Goal: Transaction & Acquisition: Purchase product/service

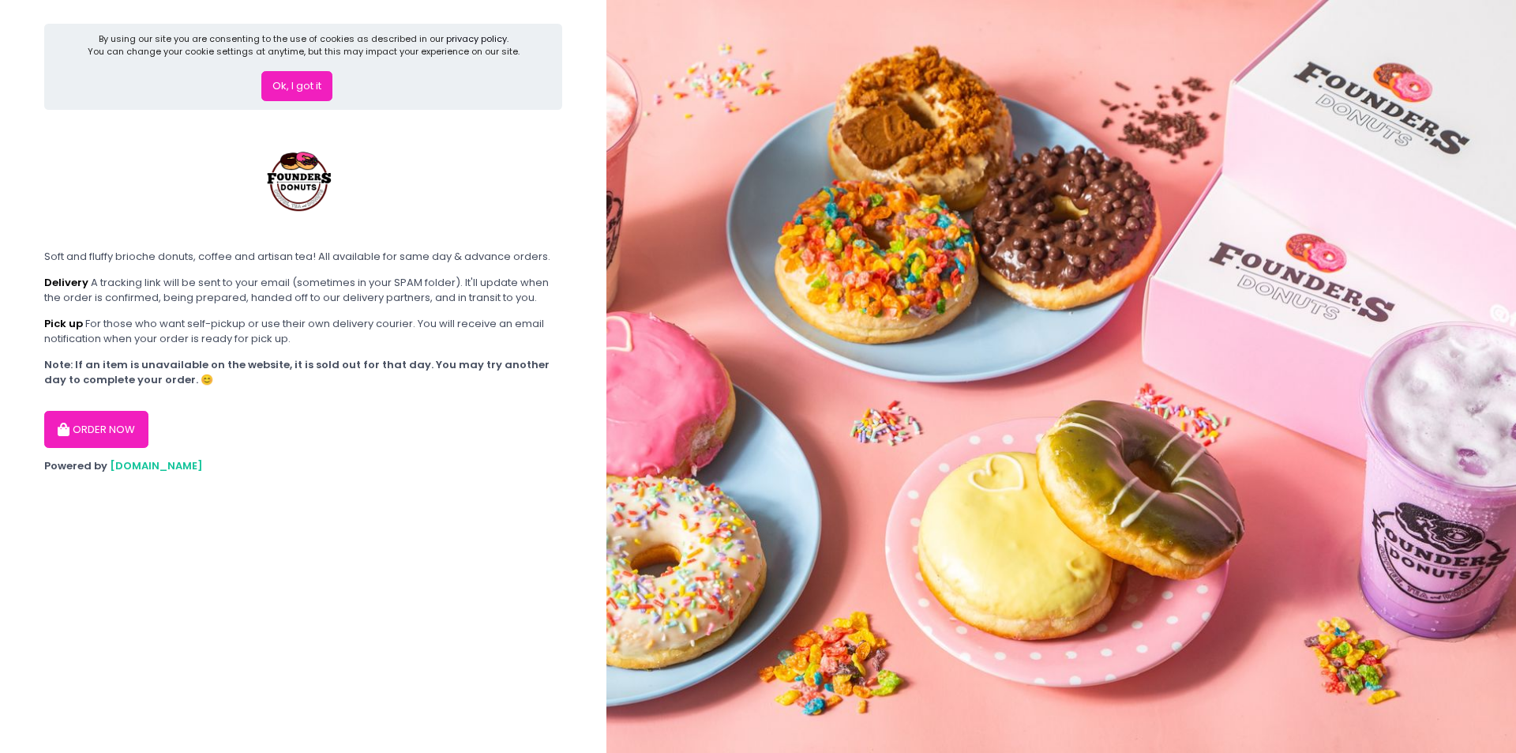
click at [305, 86] on button "Ok, I got it" at bounding box center [296, 86] width 71 height 30
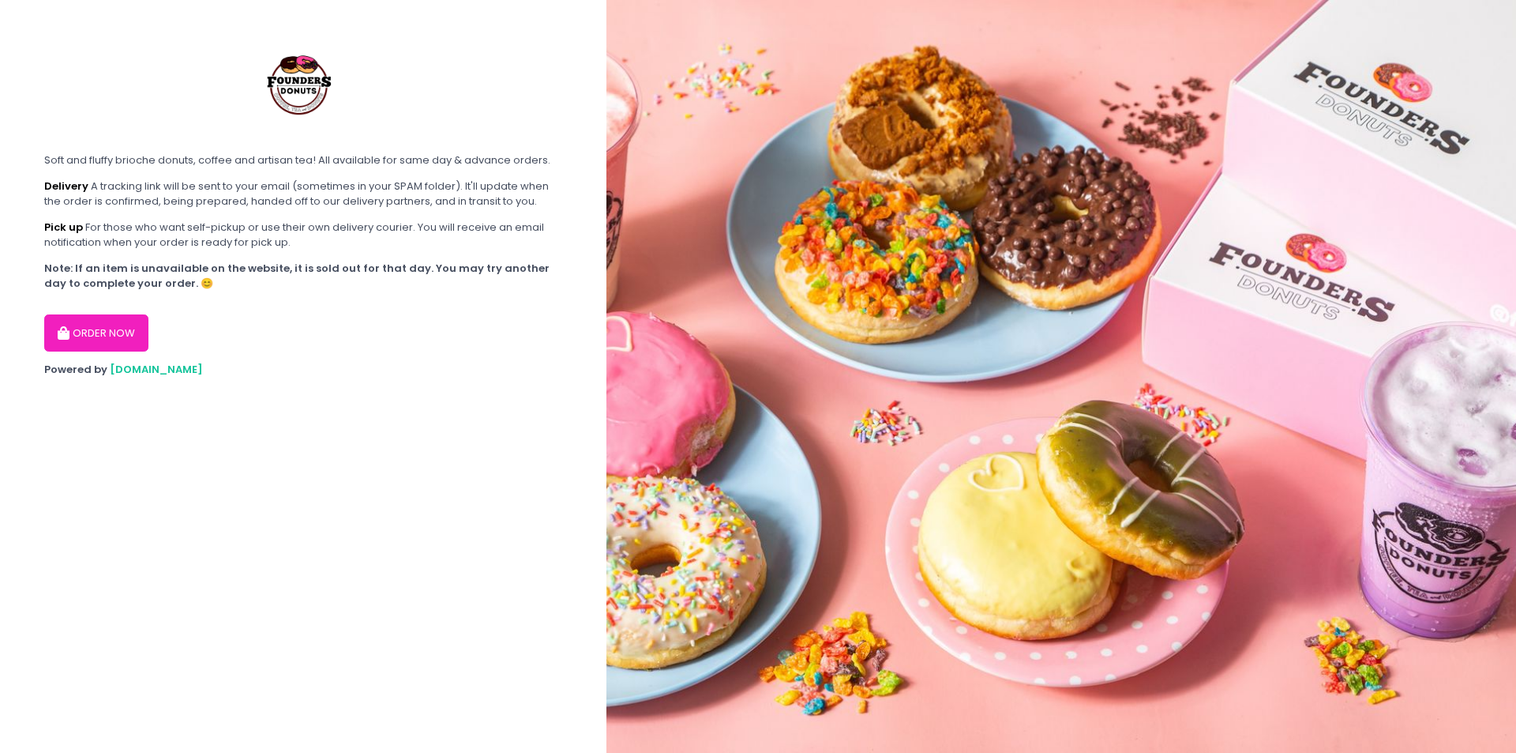
click at [123, 324] on button "ORDER NOW" at bounding box center [96, 333] width 104 height 38
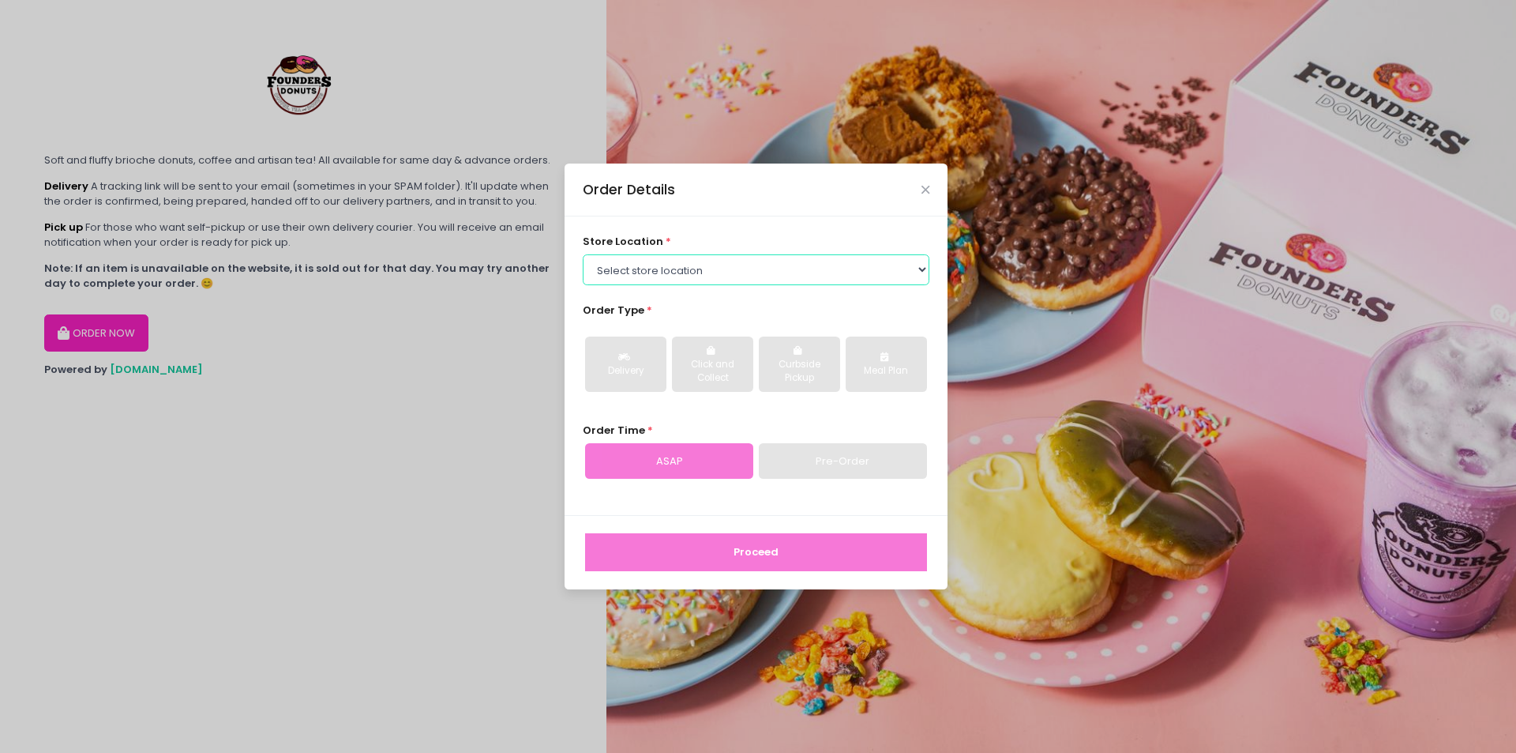
click at [696, 268] on select "Select store location Founders Donuts - [PERSON_NAME] Founders Donuts - SM Suca…" at bounding box center [756, 269] width 347 height 30
select select "689c264487264eb5d46cb708"
click at [583, 254] on select "Select store location Founders Donuts - [PERSON_NAME] Founders Donuts - SM Suca…" at bounding box center [756, 269] width 347 height 30
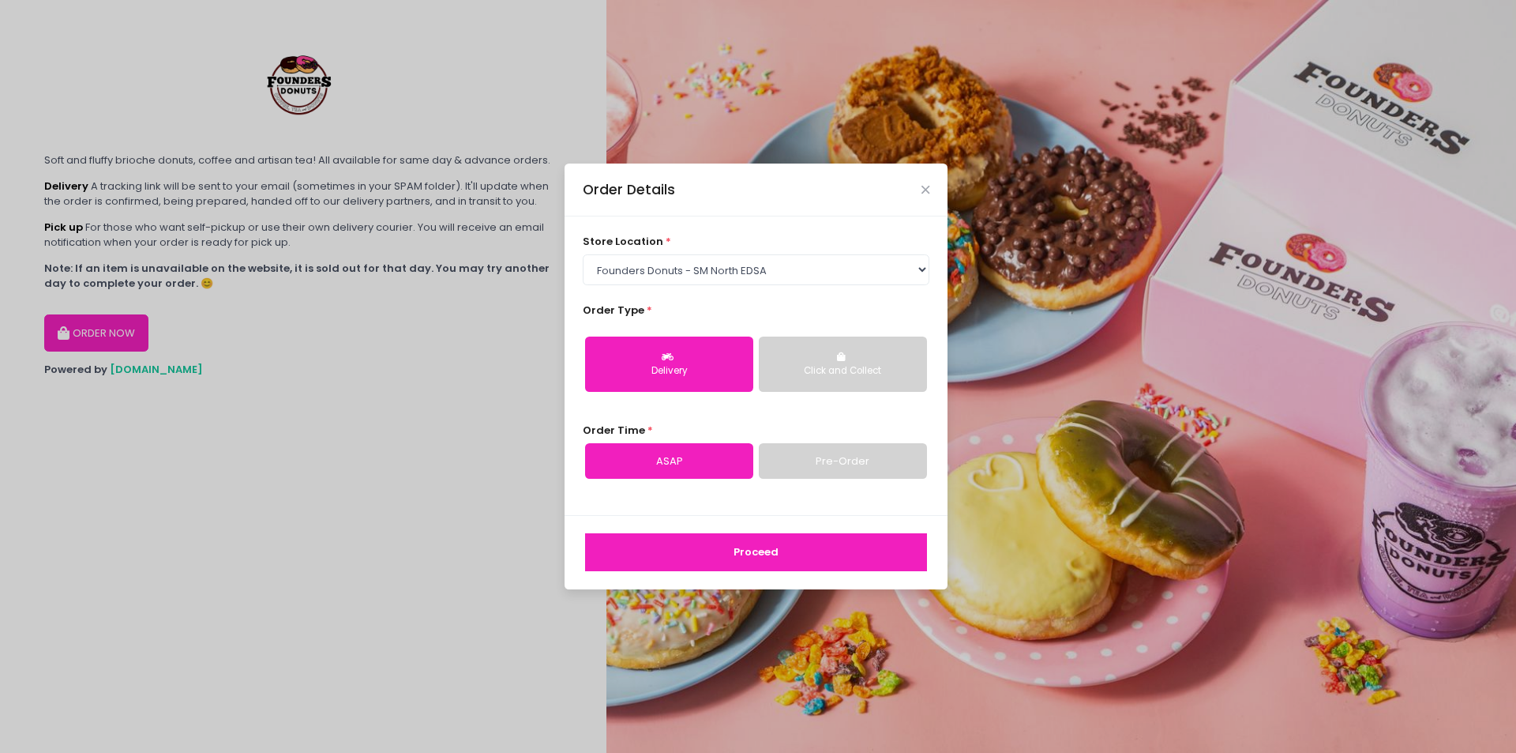
click at [857, 375] on div "Click and Collect" at bounding box center [843, 371] width 146 height 14
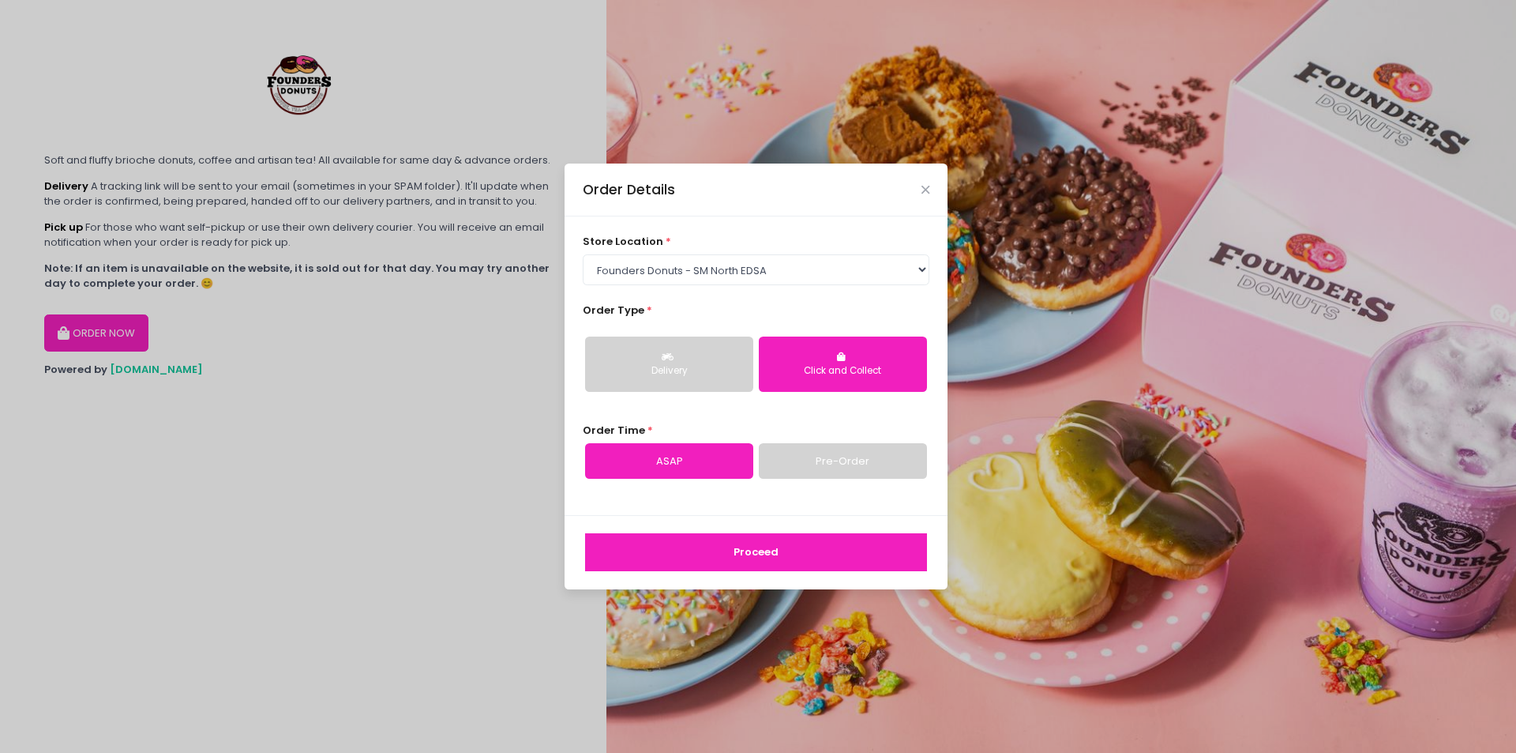
click at [812, 455] on link "Pre-Order" at bounding box center [843, 461] width 168 height 36
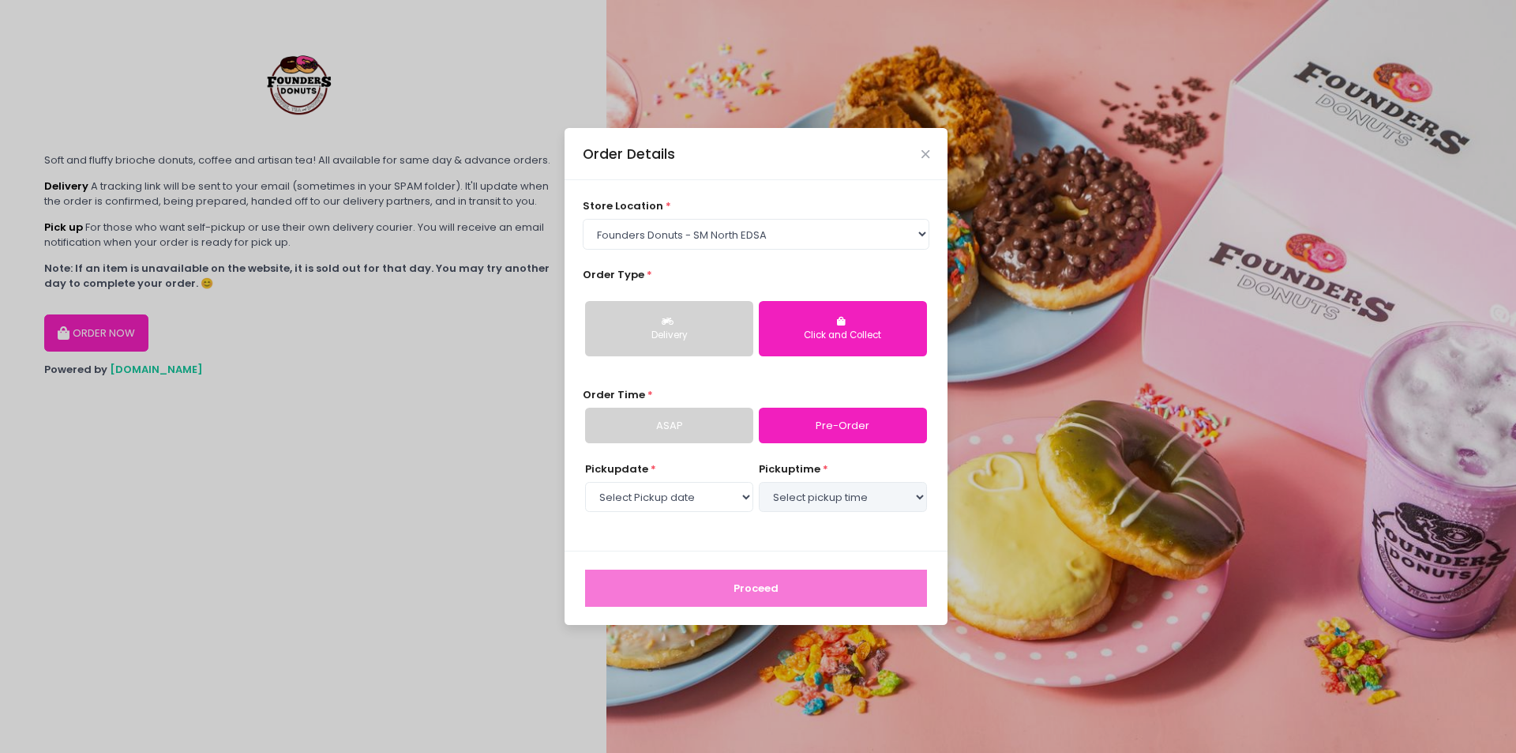
select select "[DATE]"
click at [834, 497] on select "Select pickup time 04:30 PM - 05:00 PM 05:00 PM - 05:30 PM 05:30 PM - 06:00 PM …" at bounding box center [843, 497] width 168 height 30
select select "18:00"
click at [759, 482] on select "Select pickup time 04:30 PM - 05:00 PM 05:00 PM - 05:30 PM 05:30 PM - 06:00 PM …" at bounding box center [843, 497] width 168 height 30
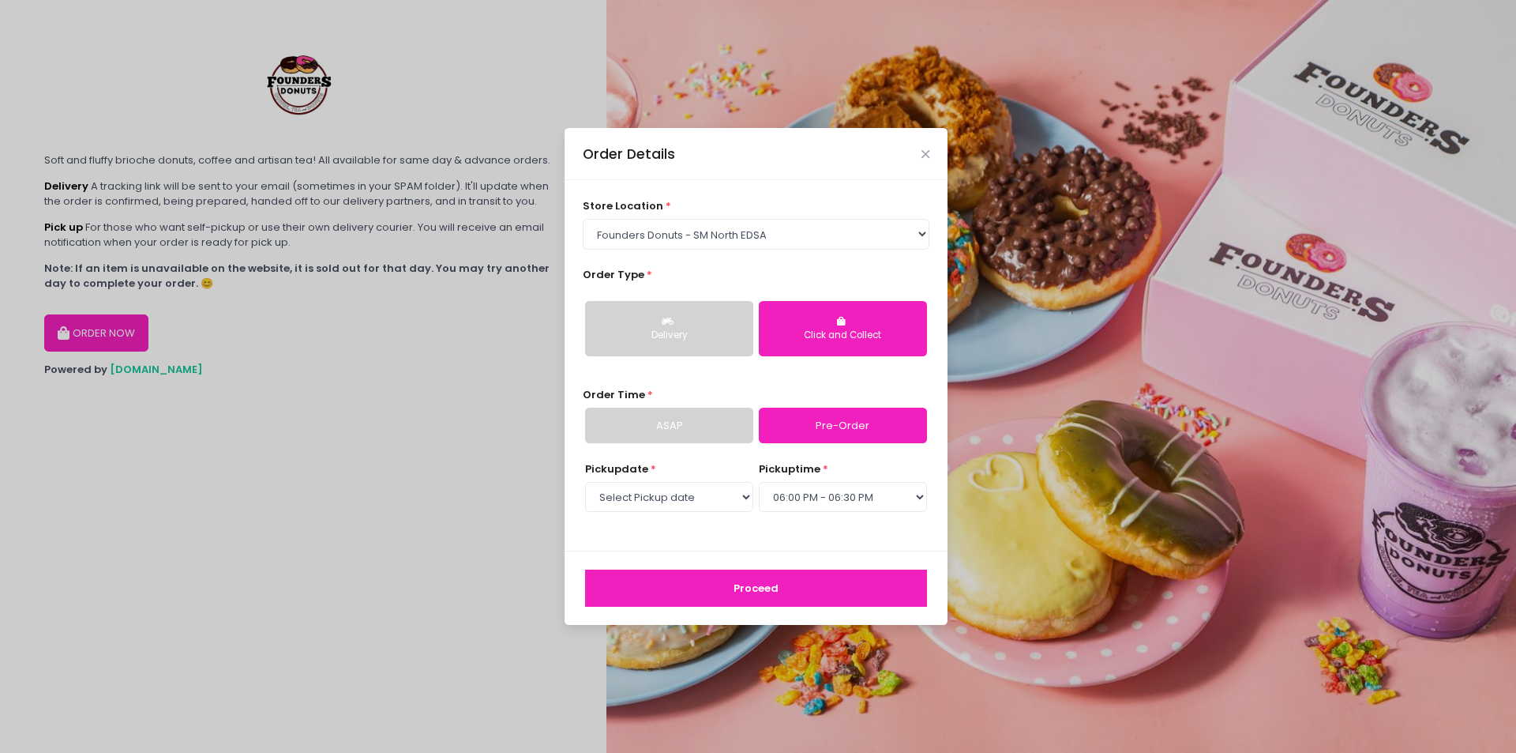
click at [871, 595] on button "Proceed" at bounding box center [756, 588] width 342 height 38
